Goal: Task Accomplishment & Management: Manage account settings

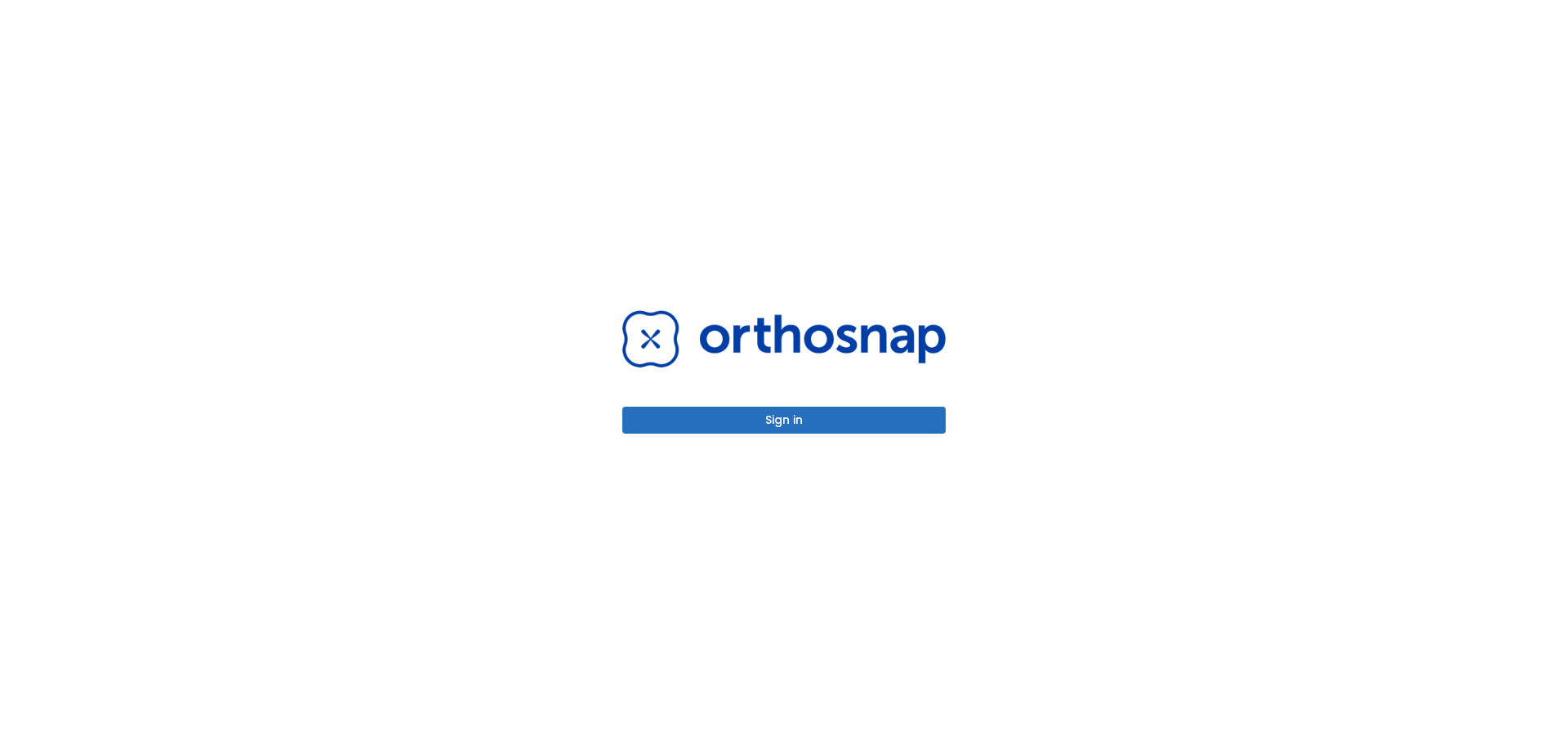
click at [765, 422] on button "Sign in" at bounding box center [784, 420] width 323 height 27
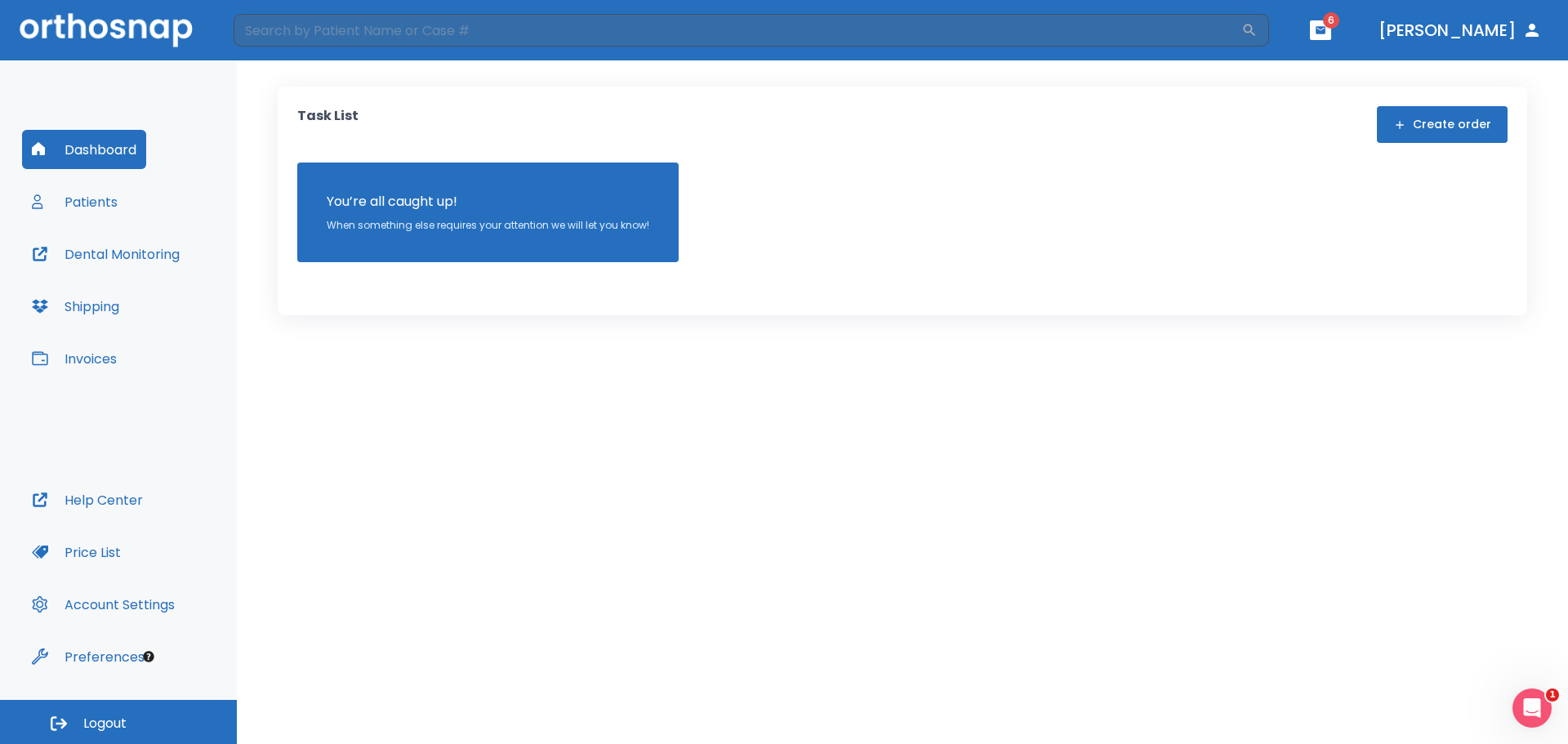
click at [106, 203] on button "Patients" at bounding box center [75, 202] width 105 height 39
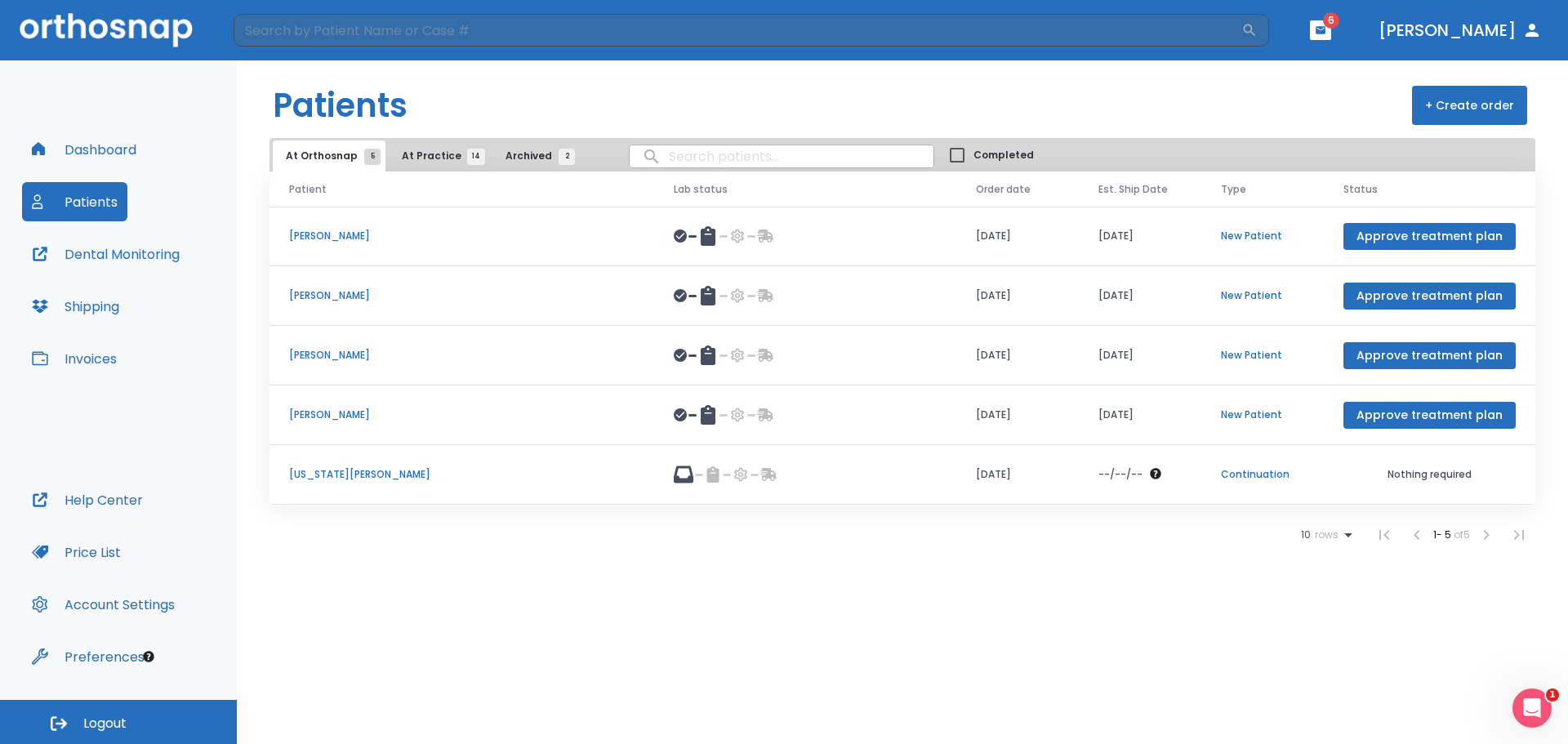
click at [408, 155] on span "At Practice 14" at bounding box center [439, 156] width 75 height 15
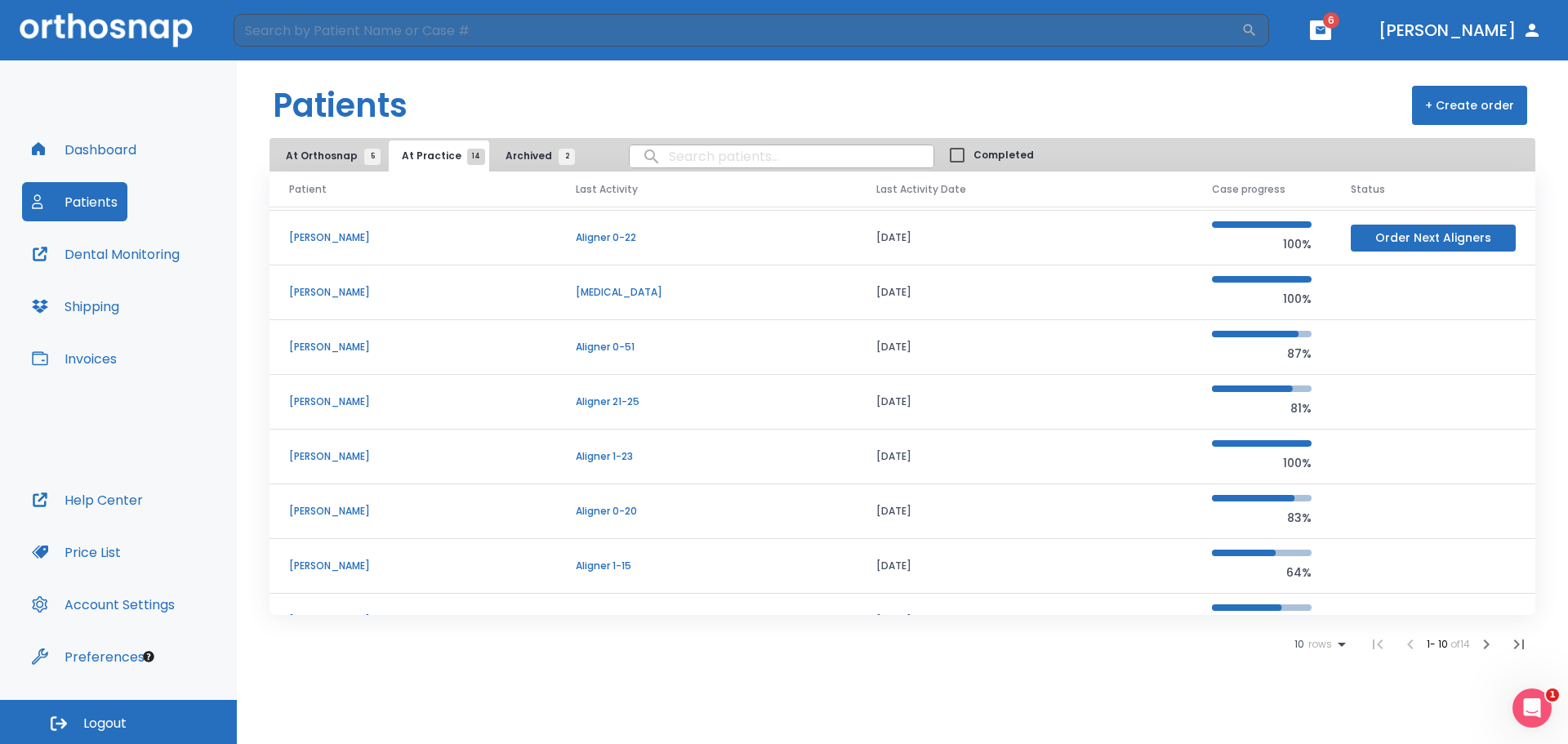
scroll to position [140, 0]
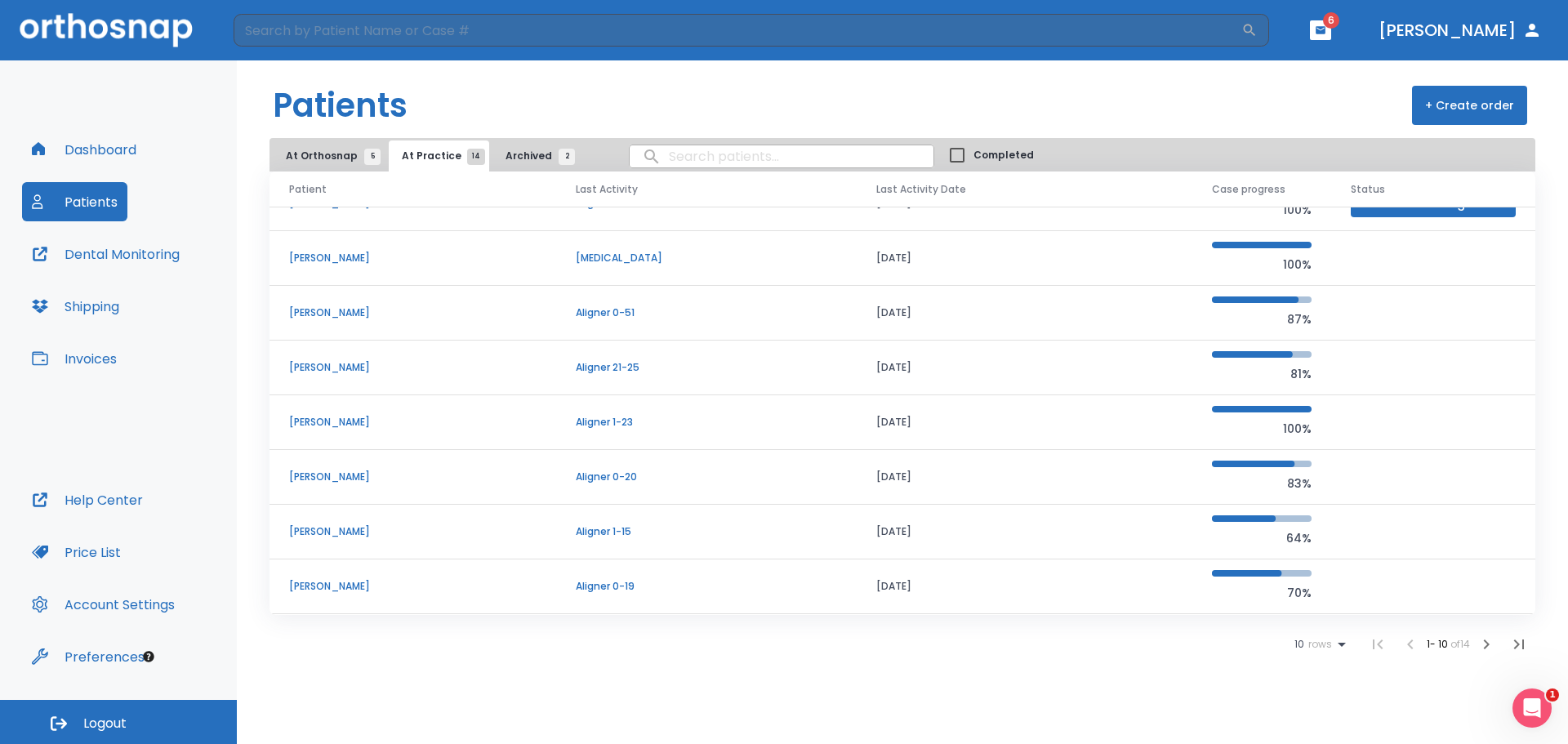
click at [1483, 648] on icon "button" at bounding box center [1487, 645] width 20 height 20
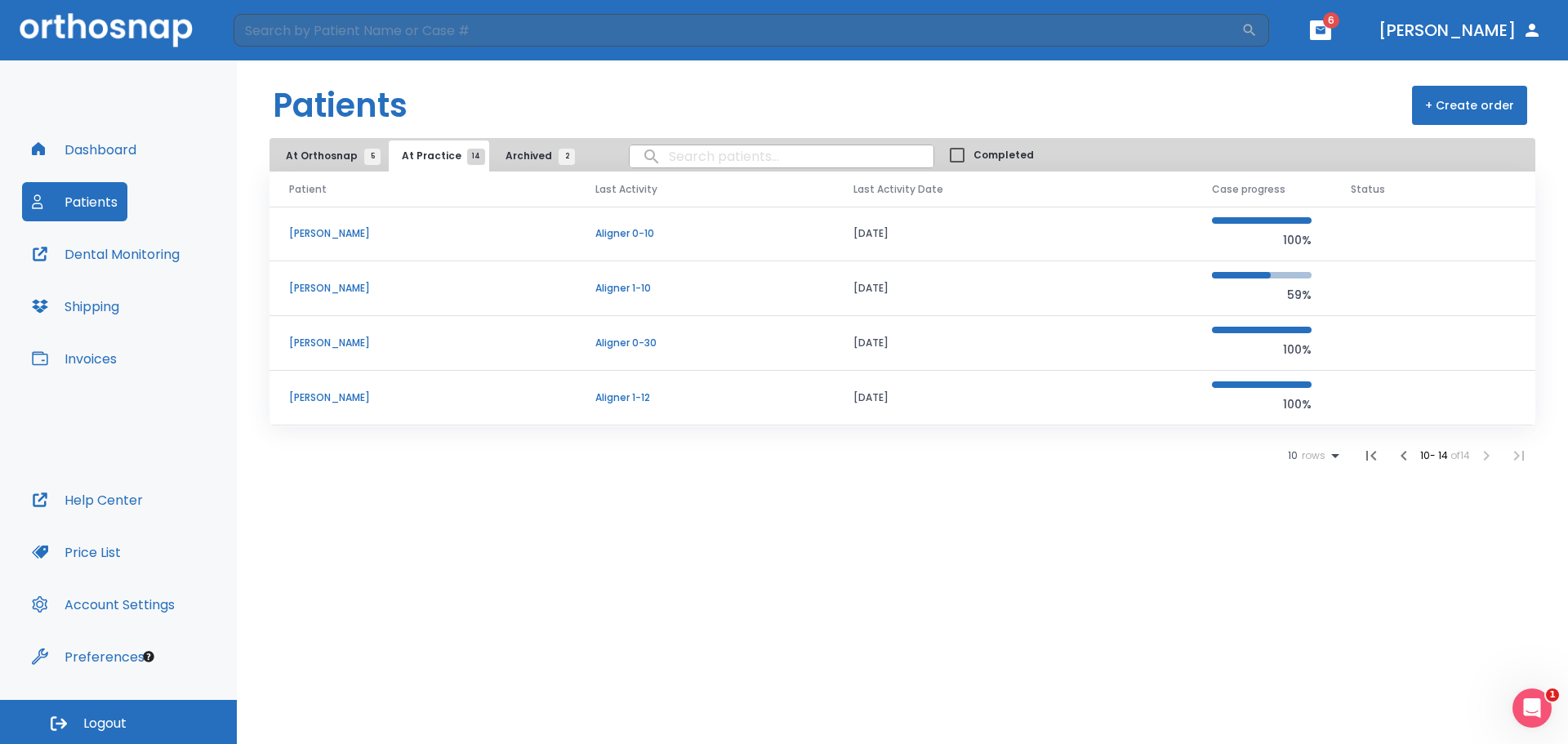
click at [308, 399] on p "[PERSON_NAME]" at bounding box center [422, 398] width 267 height 15
